Goal: Transaction & Acquisition: Subscribe to service/newsletter

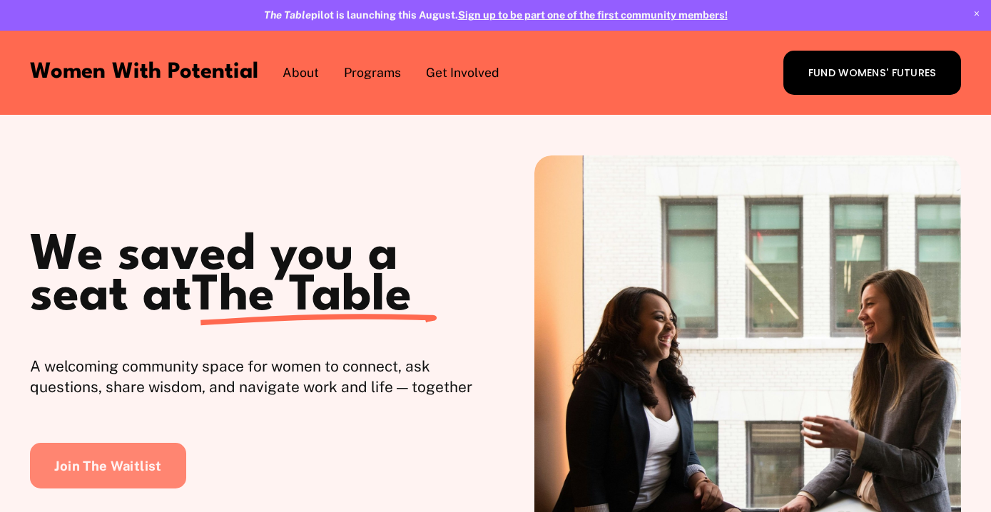
click at [163, 467] on link "Join The Waitlist" at bounding box center [108, 466] width 157 height 46
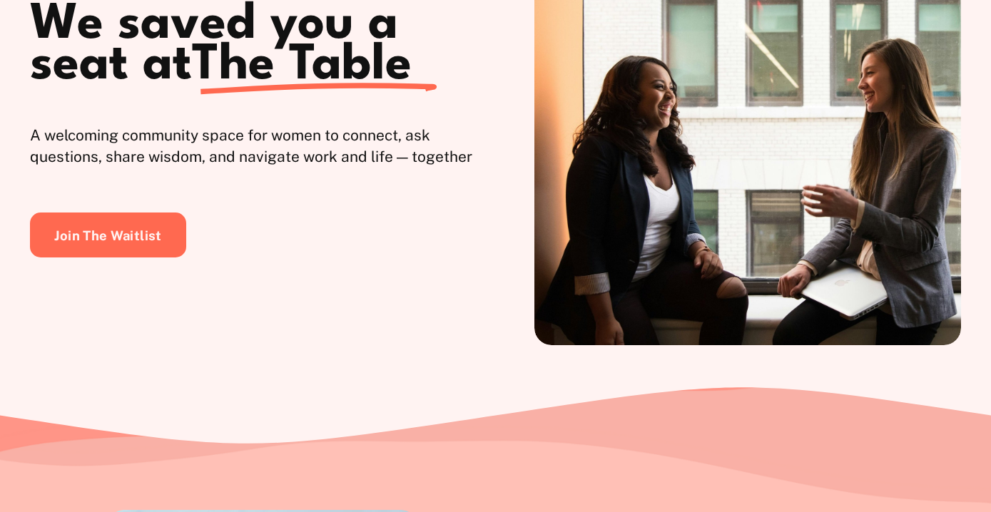
scroll to position [220, 0]
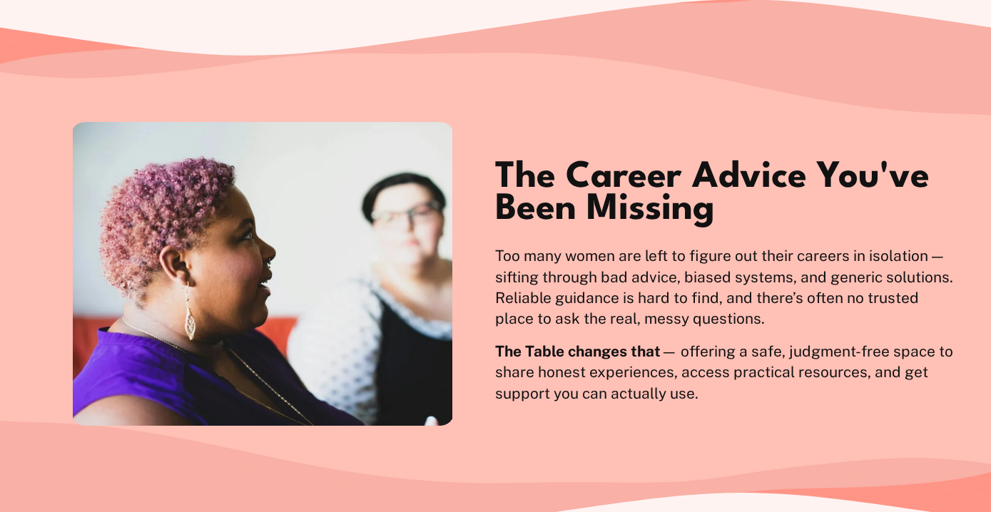
scroll to position [646, 0]
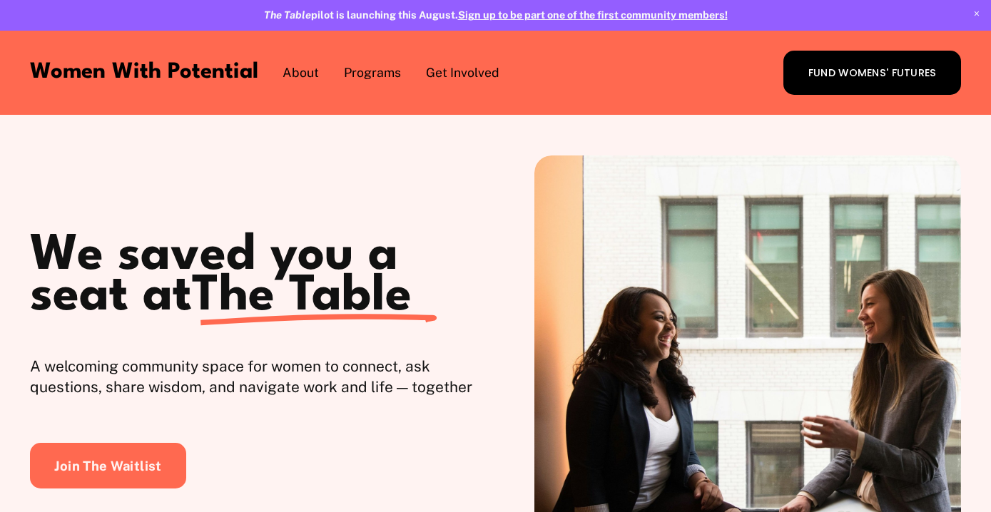
click at [0, 0] on link "1:1 Coaching" at bounding box center [0, 0] width 0 height 0
